Goal: Task Accomplishment & Management: Manage account settings

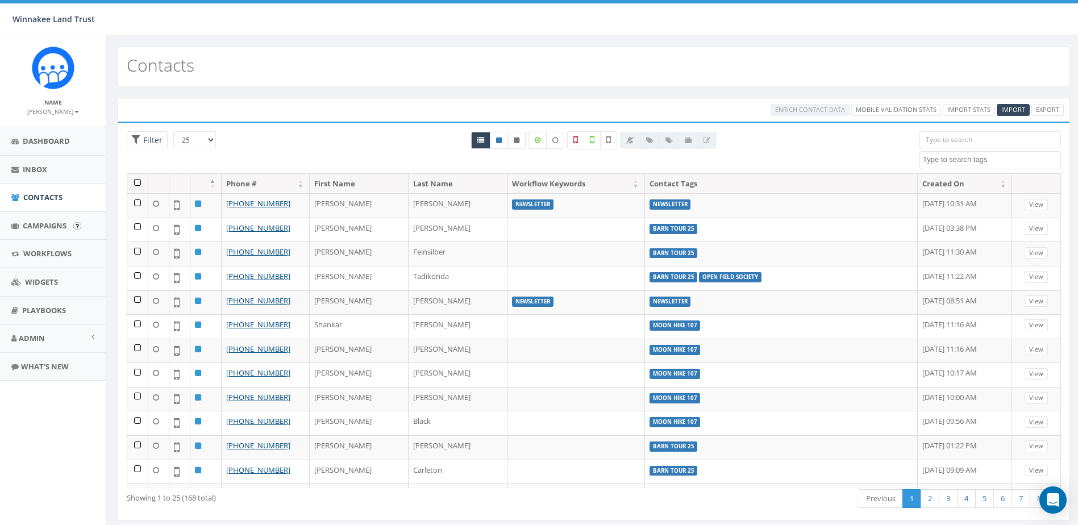
select select
click at [38, 227] on span "Campaigns" at bounding box center [45, 226] width 44 height 10
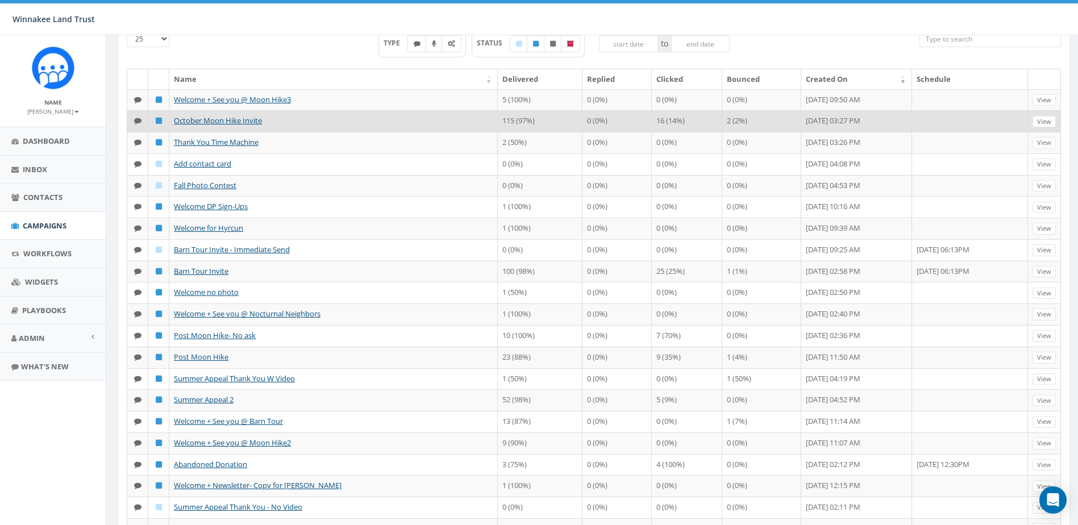
scroll to position [57, 0]
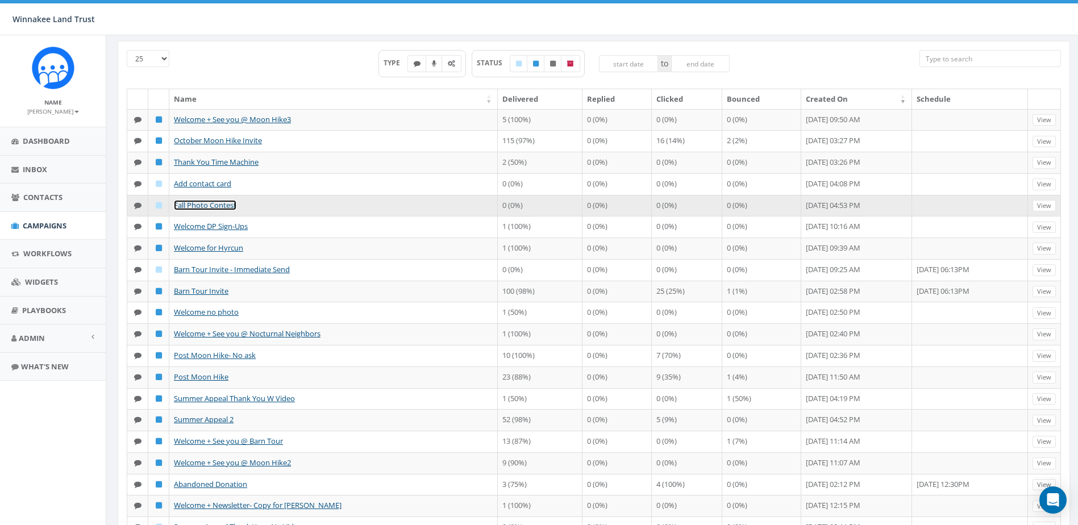
click at [212, 210] on link "Fall Photo Contest" at bounding box center [205, 205] width 63 height 10
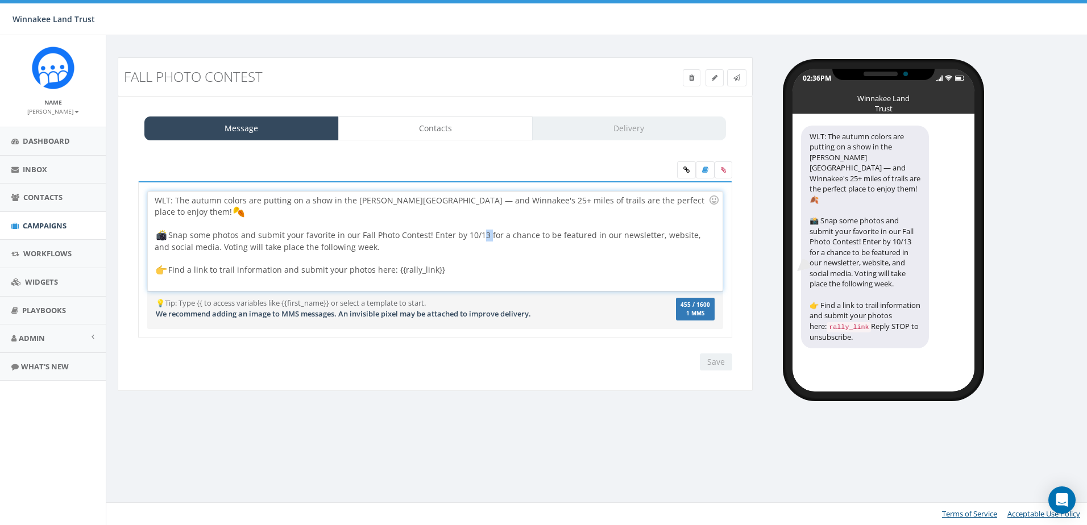
drag, startPoint x: 483, startPoint y: 223, endPoint x: 475, endPoint y: 225, distance: 7.5
click at [475, 225] on div "WLT: The autumn colors are putting on a show in the [PERSON_NAME][GEOGRAPHIC_DA…" at bounding box center [435, 241] width 574 height 99
click at [456, 253] on div at bounding box center [432, 258] width 554 height 11
click at [708, 361] on input "Save" at bounding box center [716, 362] width 32 height 17
click at [476, 223] on div "WLT: The autumn colors are putting on a show in the Hudson Valley — and Winnake…" at bounding box center [435, 241] width 574 height 99
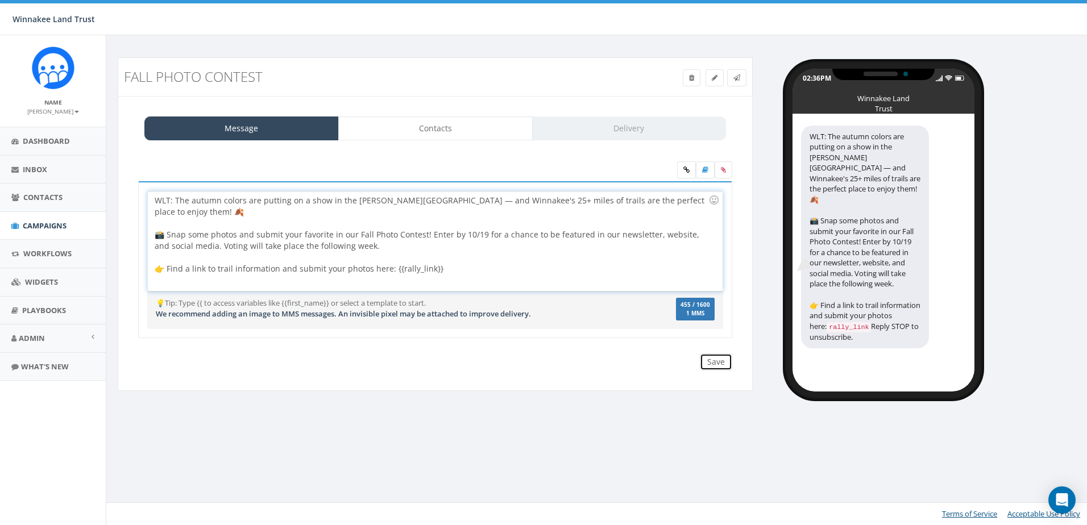
click at [716, 361] on input "Save" at bounding box center [716, 362] width 32 height 17
